Goal: Transaction & Acquisition: Book appointment/travel/reservation

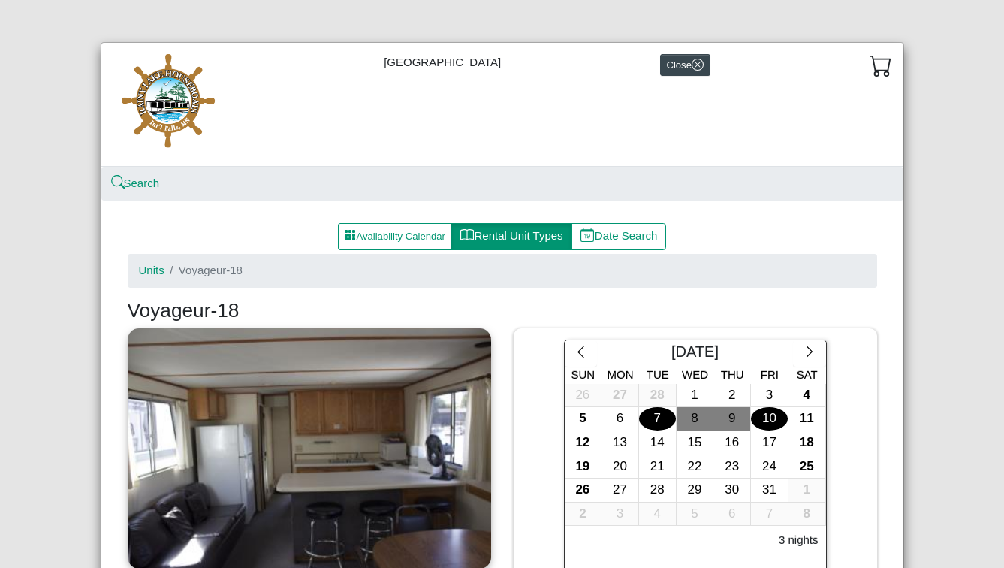
select select "*"
click at [388, 231] on button "Availability Calendar" at bounding box center [395, 236] width 114 height 27
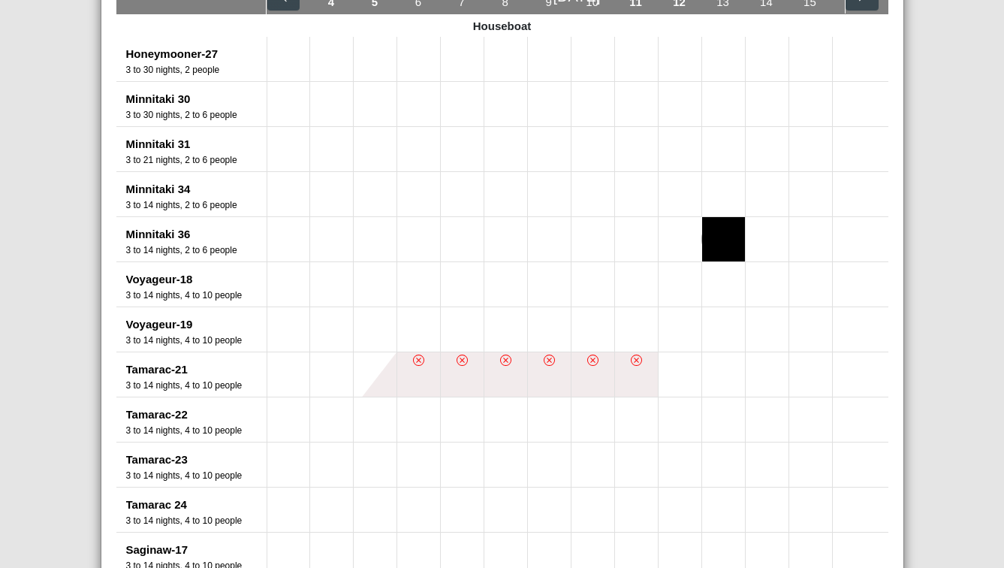
scroll to position [303, 0]
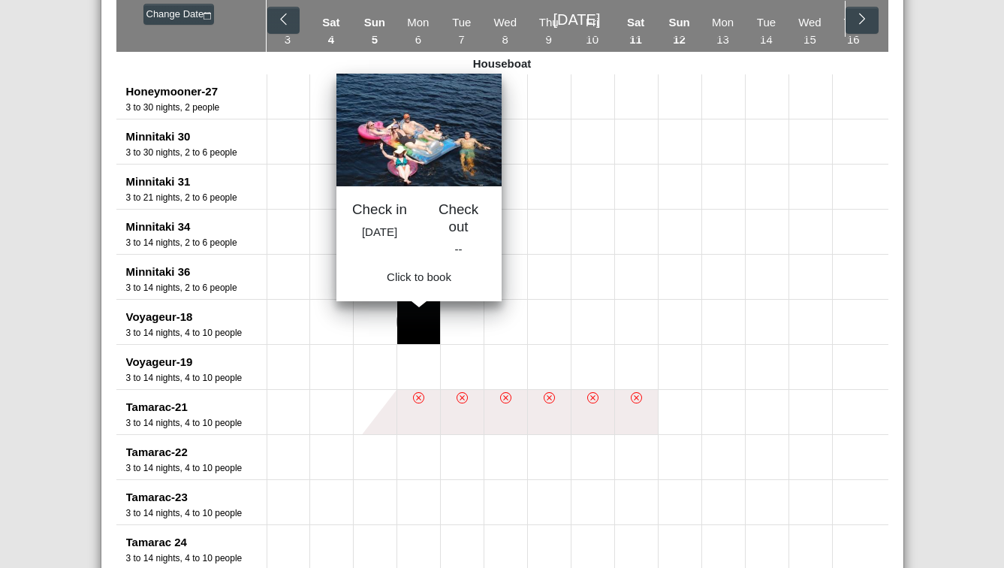
click at [420, 331] on button at bounding box center [418, 322] width 43 height 44
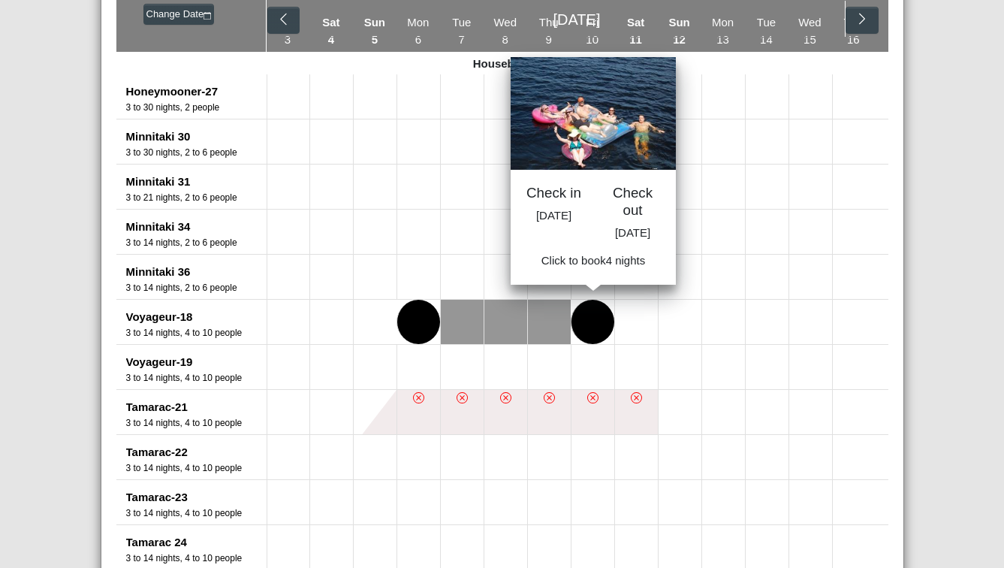
click at [577, 322] on button at bounding box center [592, 322] width 43 height 44
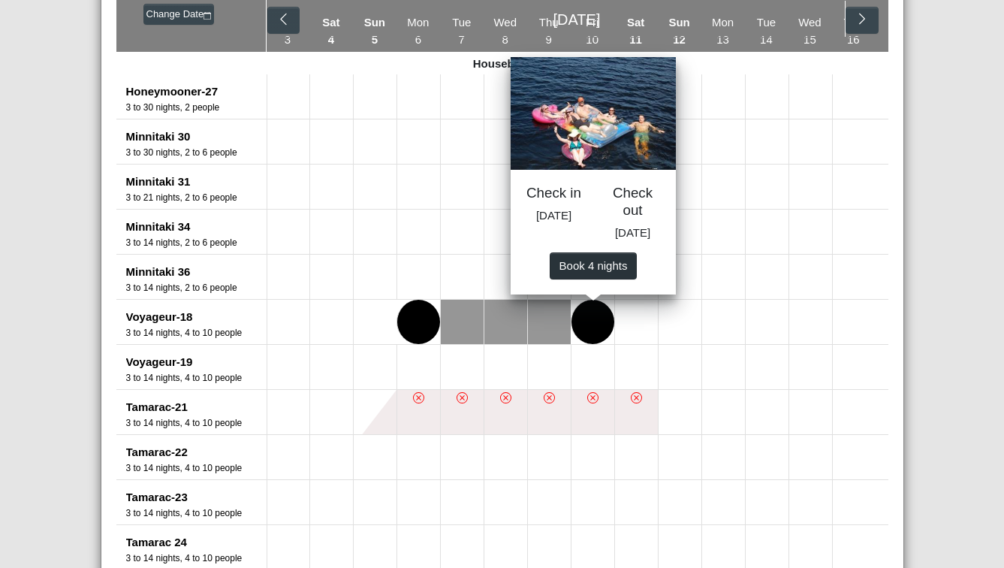
click at [598, 271] on span "Book 4 night s" at bounding box center [593, 264] width 68 height 13
select select "*"
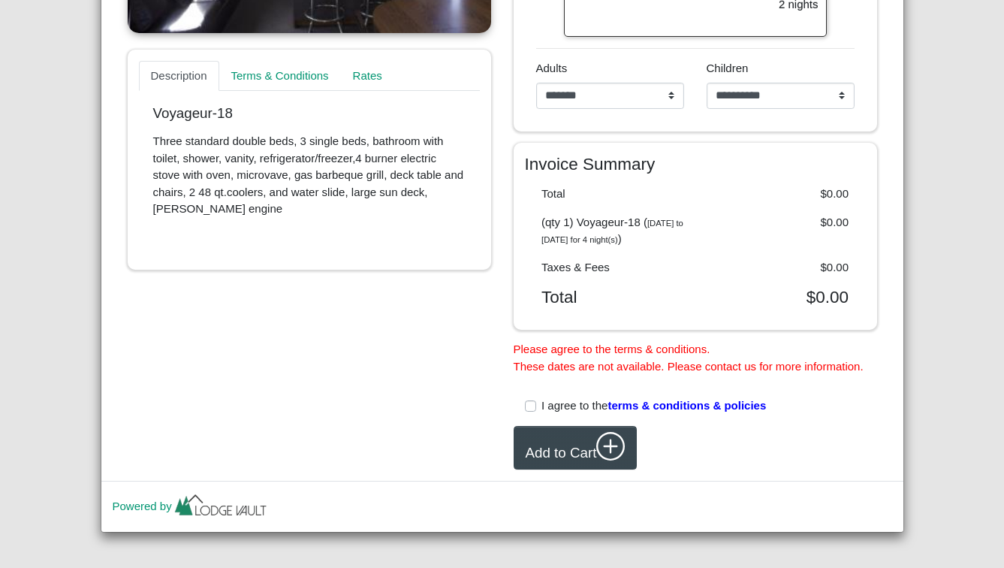
scroll to position [542, 0]
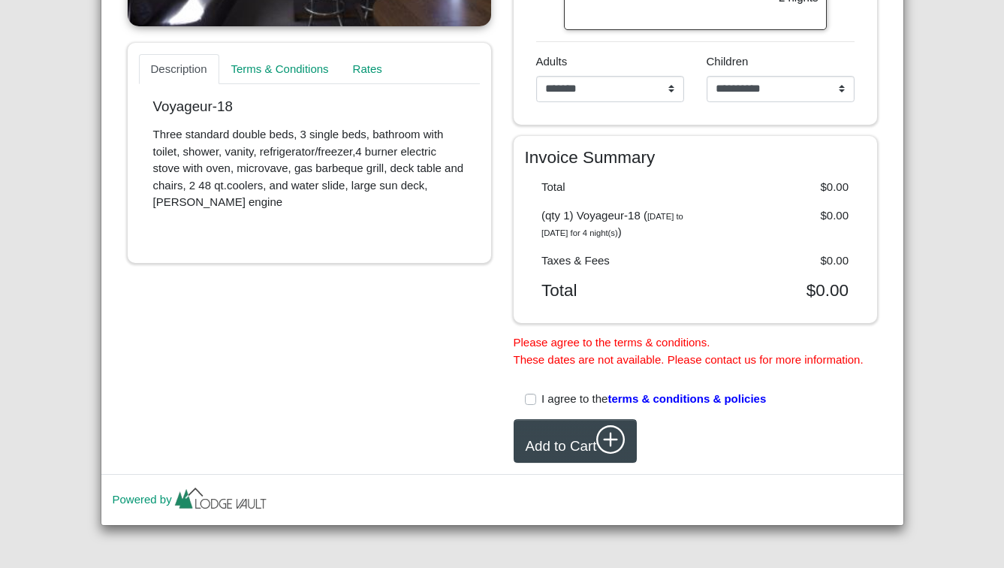
click at [556, 408] on label "I agree to the terms & conditions & policies" at bounding box center [653, 398] width 225 height 17
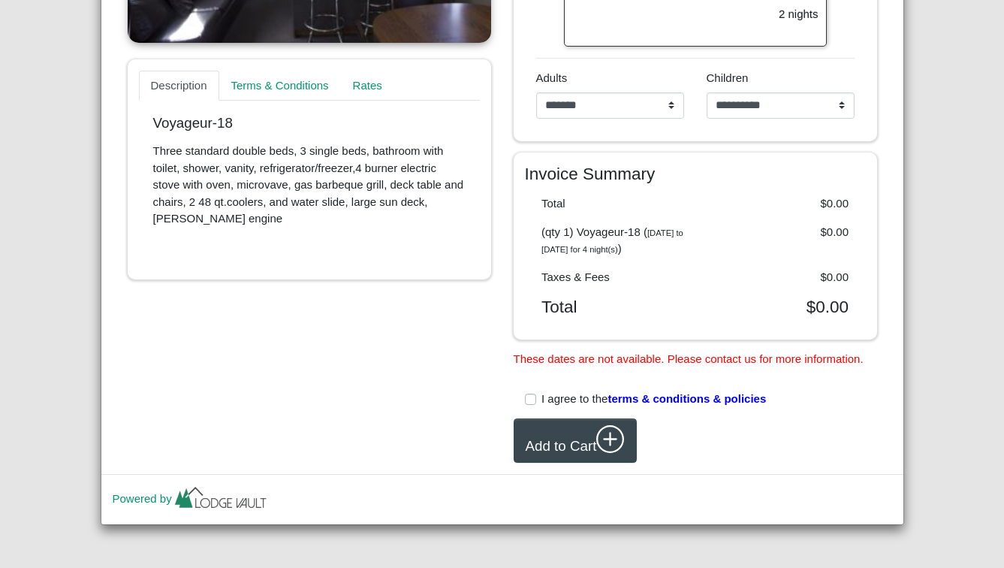
scroll to position [538, 0]
click at [565, 439] on button "Add to Cart" at bounding box center [575, 440] width 123 height 44
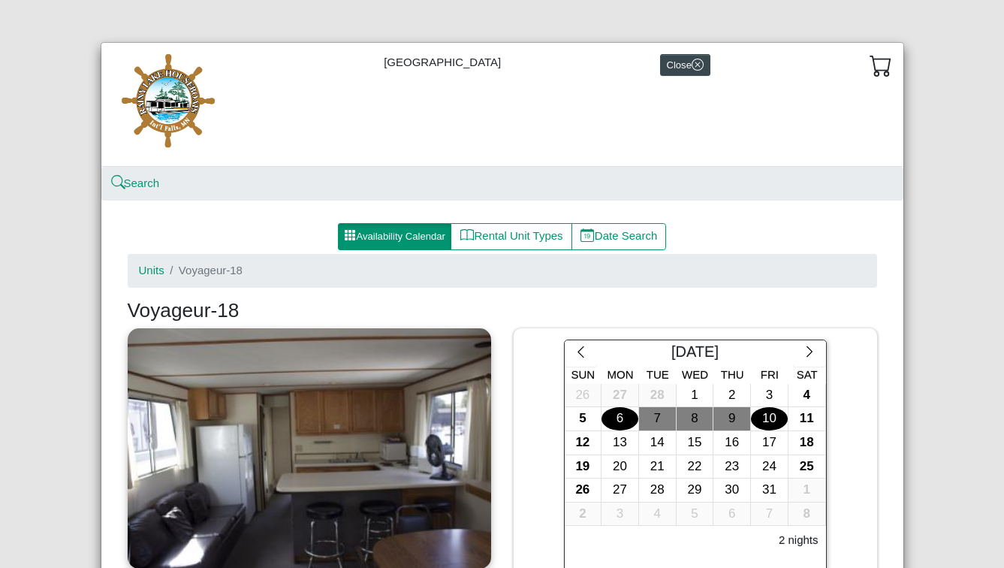
scroll to position [0, 0]
click at [156, 267] on link "Units" at bounding box center [152, 270] width 26 height 13
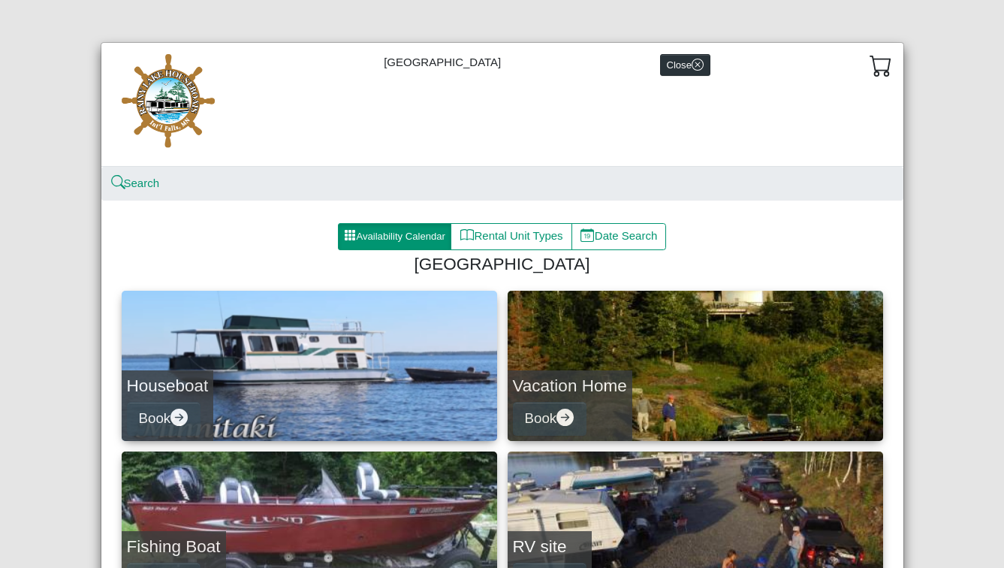
click at [704, 65] on icon "x circle" at bounding box center [698, 65] width 12 height 12
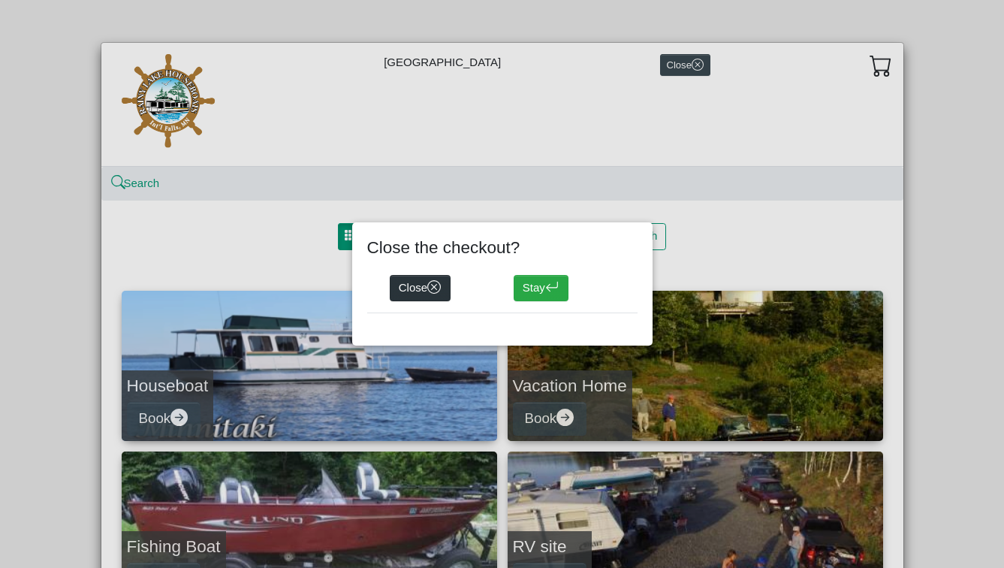
click at [433, 287] on icon "x circle" at bounding box center [434, 287] width 14 height 14
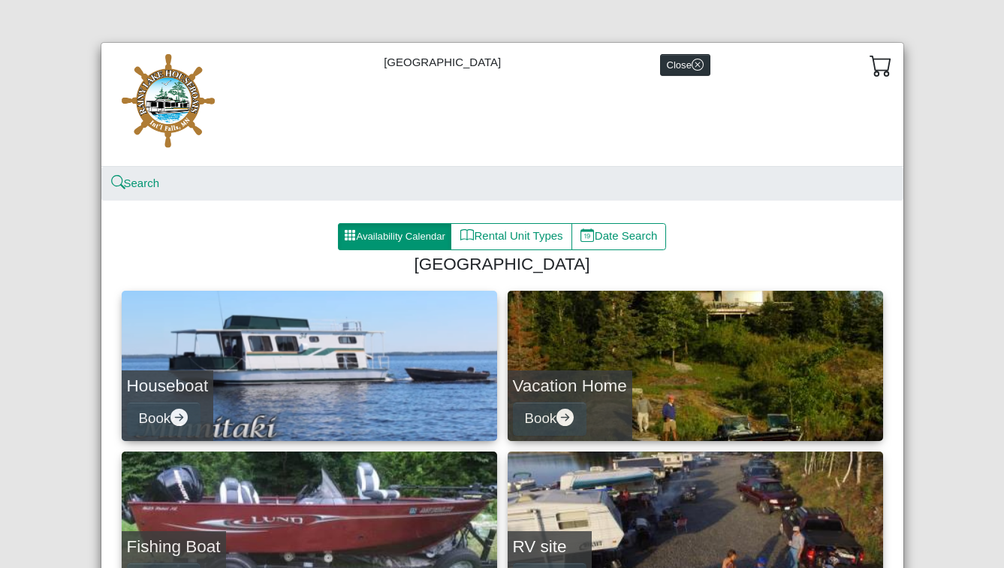
click at [701, 61] on icon "x circle" at bounding box center [698, 65] width 12 height 12
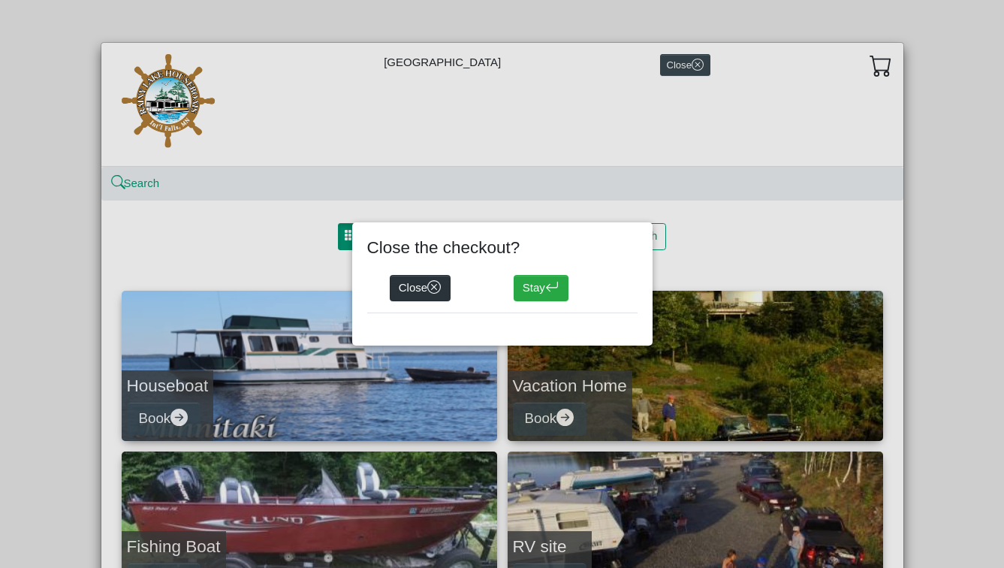
click at [423, 291] on button "Close" at bounding box center [421, 288] width 62 height 27
